Goal: Information Seeking & Learning: Learn about a topic

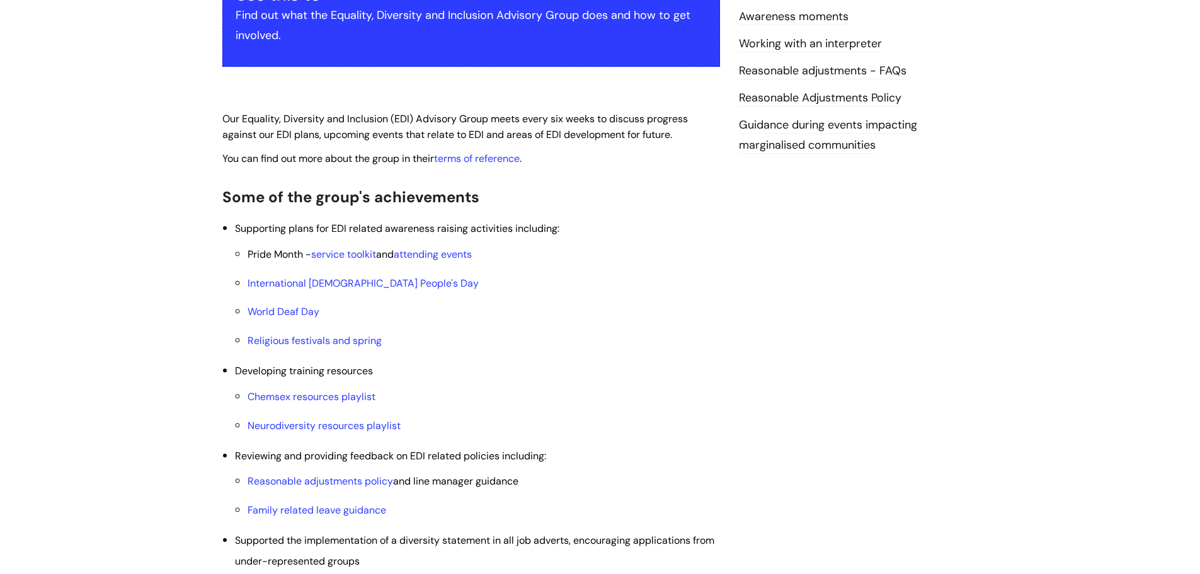
scroll to position [315, 0]
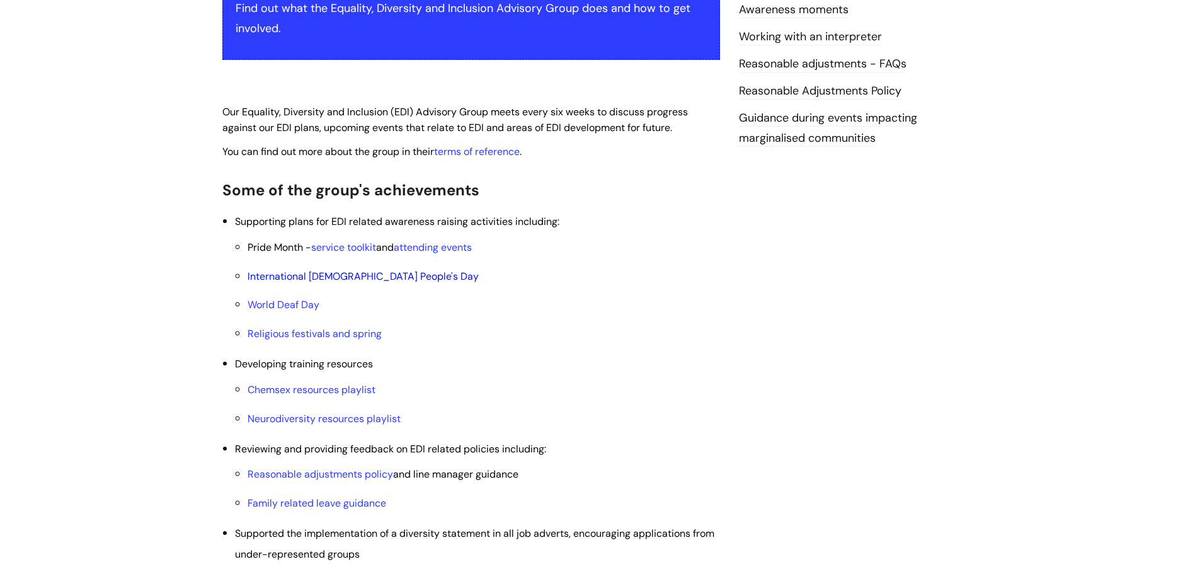
click at [393, 279] on link "International [DEMOGRAPHIC_DATA] People's Day" at bounding box center [363, 276] width 231 height 13
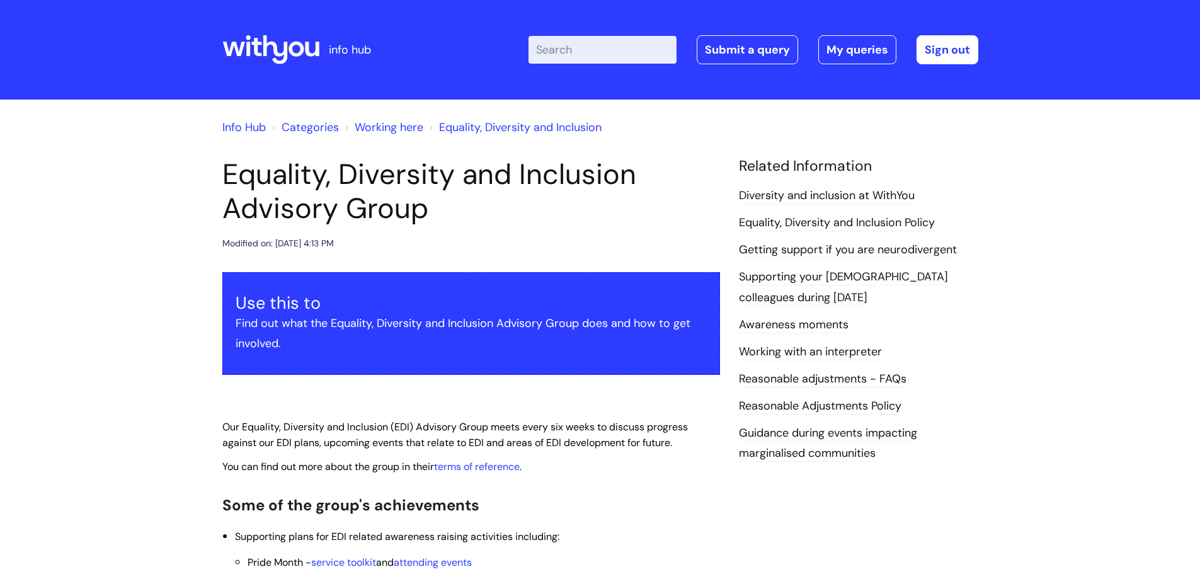
scroll to position [313, 0]
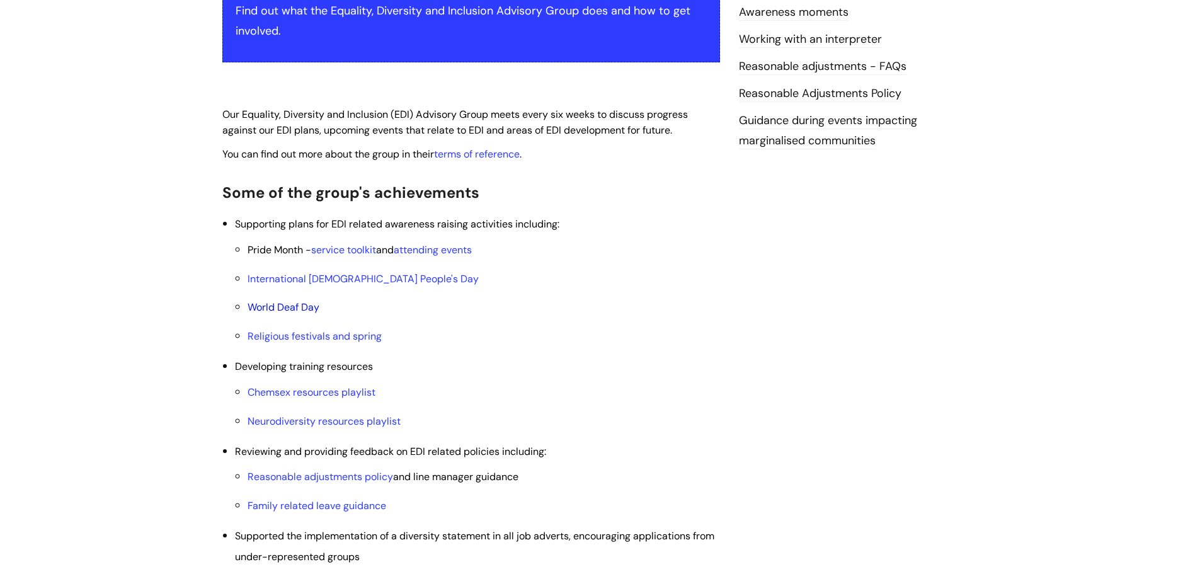
click at [306, 307] on link "World Deaf Day" at bounding box center [284, 307] width 72 height 13
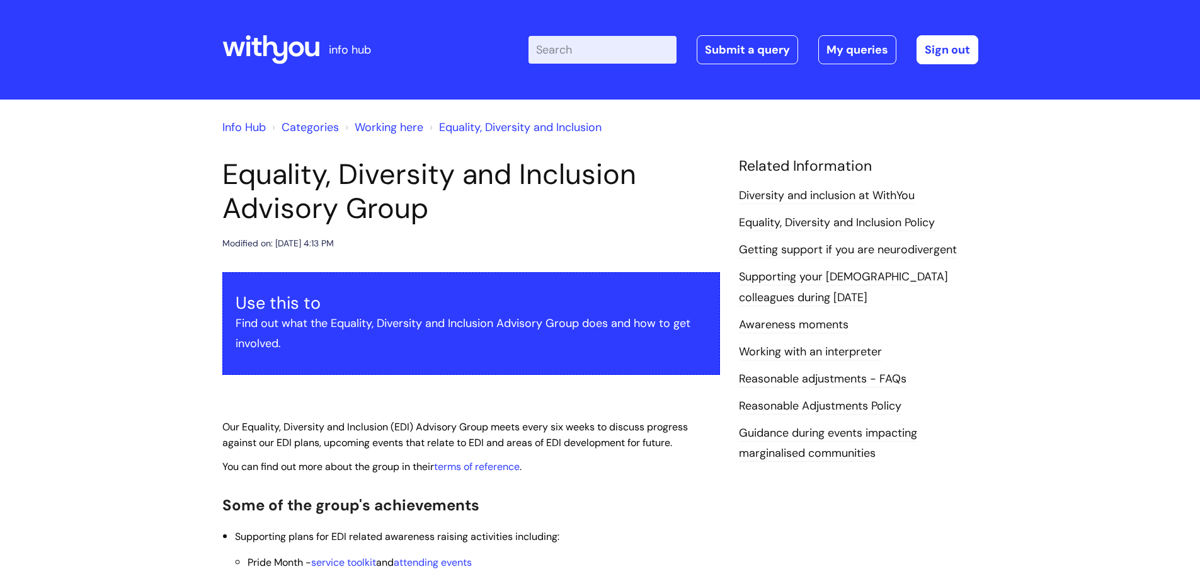
scroll to position [313, 0]
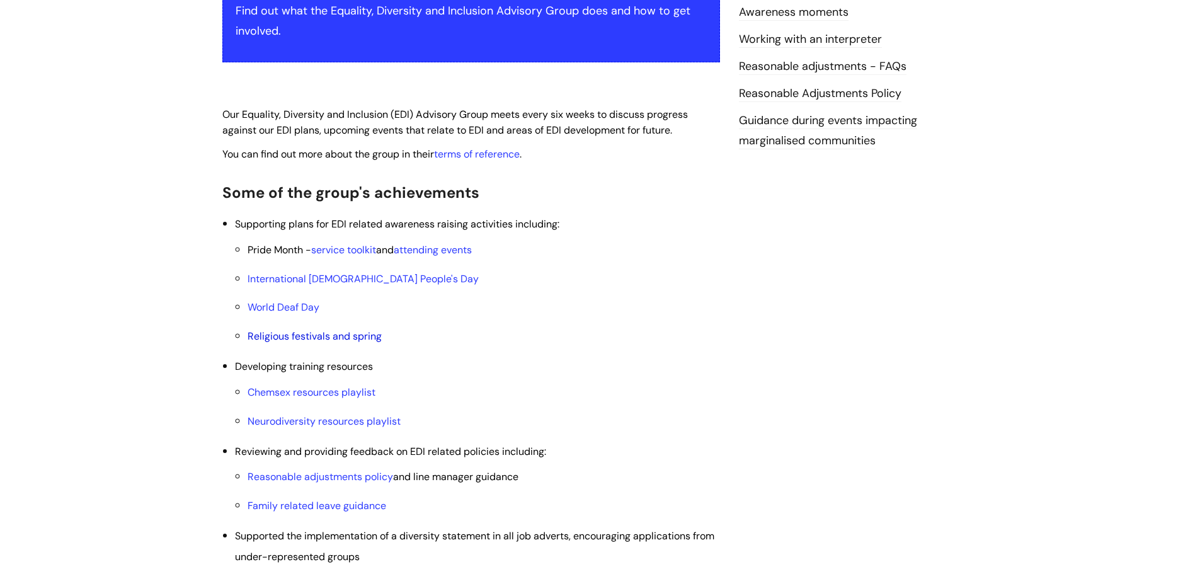
click at [357, 338] on link "Religious festivals and spring" at bounding box center [315, 336] width 134 height 13
